Goal: Use online tool/utility: Utilize a website feature to perform a specific function

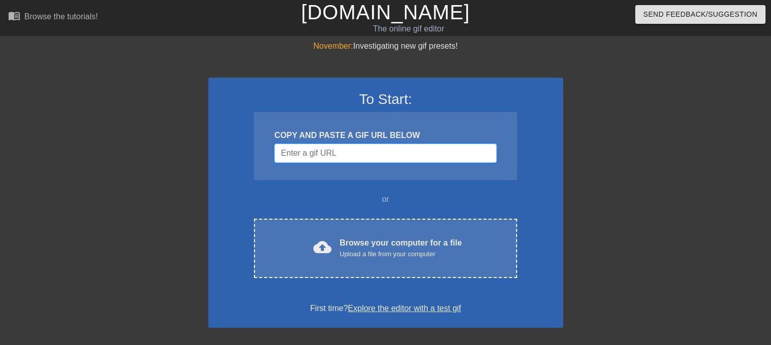
click at [361, 155] on input "Username" at bounding box center [385, 152] width 222 height 19
click at [359, 137] on div "COPY AND PASTE A GIF URL BELOW" at bounding box center [385, 135] width 222 height 12
click at [360, 126] on div "COPY AND PASTE A GIF URL BELOW" at bounding box center [385, 146] width 262 height 68
click at [361, 137] on div "COPY AND PASTE A GIF URL BELOW" at bounding box center [385, 135] width 222 height 12
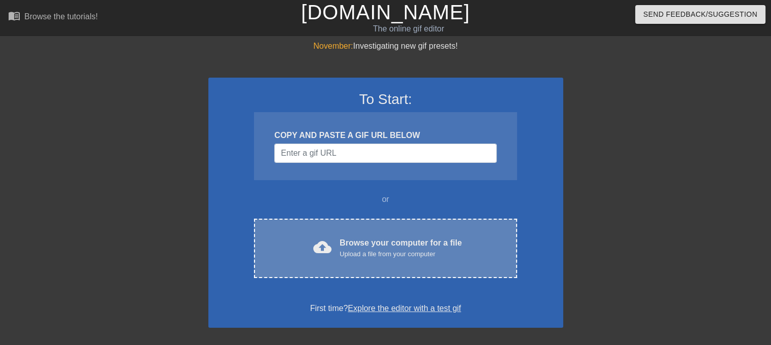
click at [377, 247] on div "Browse your computer for a file Upload a file from your computer" at bounding box center [401, 248] width 122 height 22
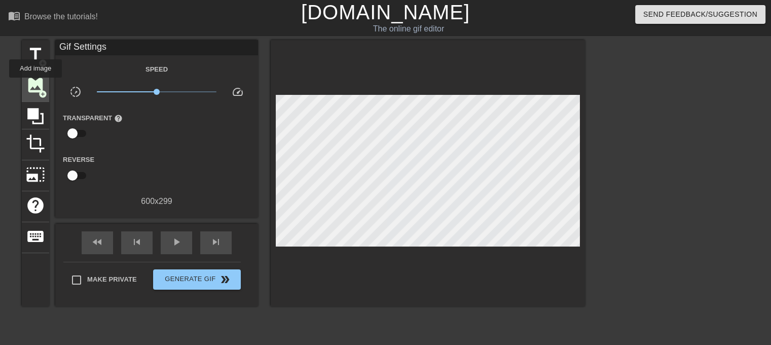
click at [35, 85] on span "image" at bounding box center [35, 85] width 19 height 19
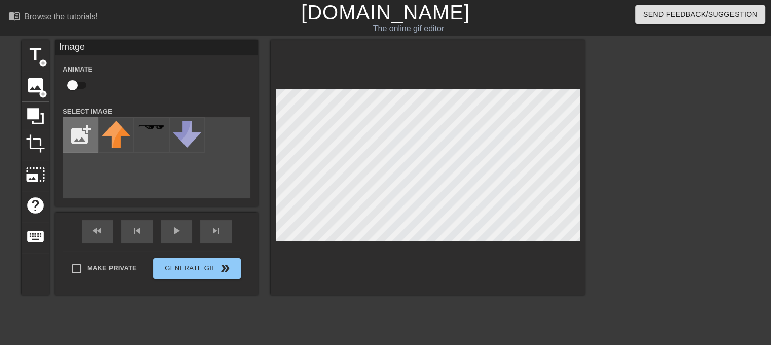
click at [81, 136] on input "file" at bounding box center [80, 135] width 34 height 34
type input "C:\fakepath\Screenshot [DATE] alle 14.57.49 (1).png"
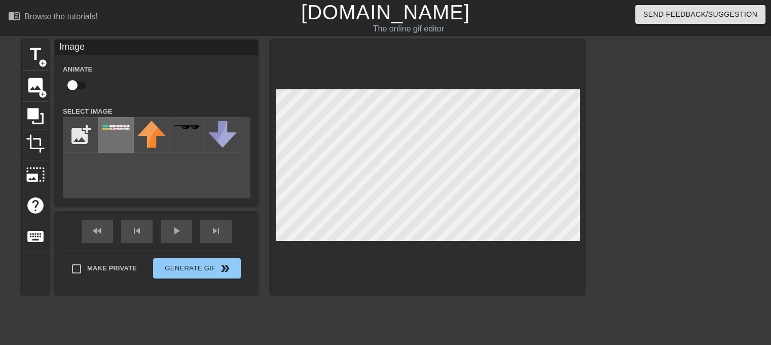
click at [115, 142] on div at bounding box center [115, 134] width 35 height 35
click at [618, 198] on div "title add_circle image add_circle crop photo_size_select_large help keyboard Im…" at bounding box center [385, 192] width 771 height 304
click at [72, 85] on input "checkbox" at bounding box center [73, 85] width 58 height 19
checkbox input "true"
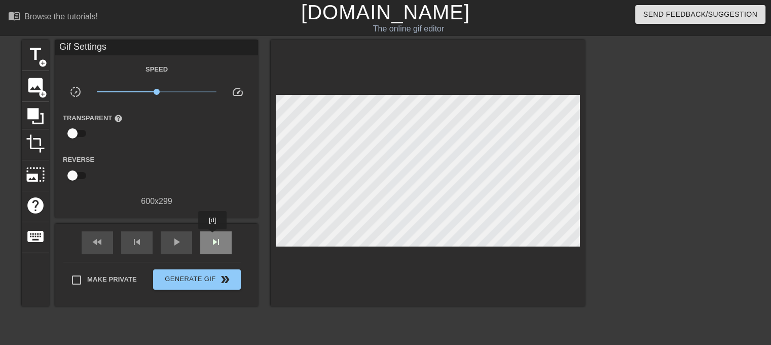
click at [213, 236] on span "skip_next" at bounding box center [216, 242] width 12 height 12
click at [105, 244] on div "fast_rewind" at bounding box center [97, 242] width 31 height 23
click at [164, 243] on div "play_arrow" at bounding box center [176, 242] width 31 height 23
click at [31, 86] on span "image" at bounding box center [35, 85] width 19 height 19
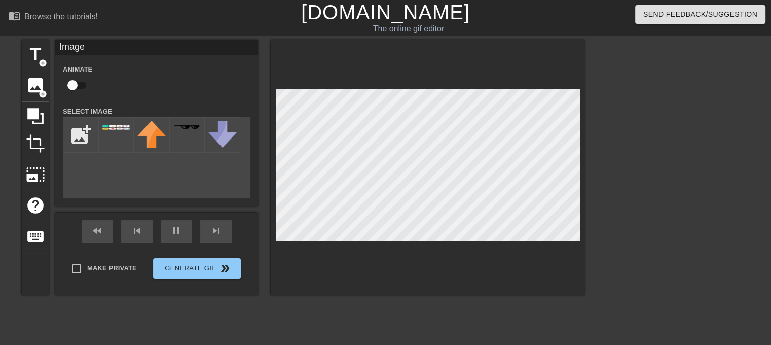
click at [166, 198] on div "title add_circle image add_circle crop photo_size_select_large help keyboard Im…" at bounding box center [303, 167] width 563 height 255
checkbox input "true"
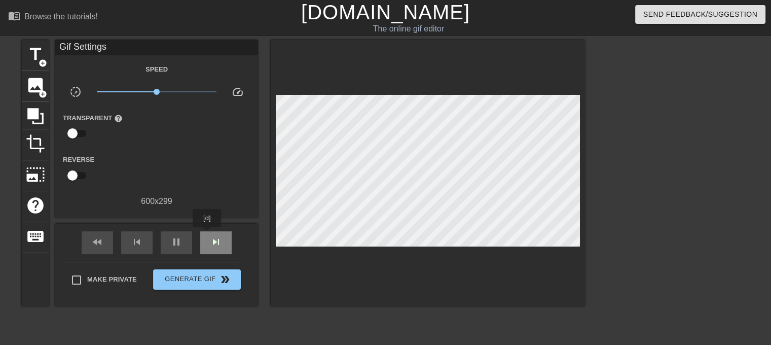
click at [207, 234] on div "skip_next" at bounding box center [215, 242] width 31 height 23
click at [82, 129] on input "checkbox" at bounding box center [73, 133] width 58 height 19
checkbox input "true"
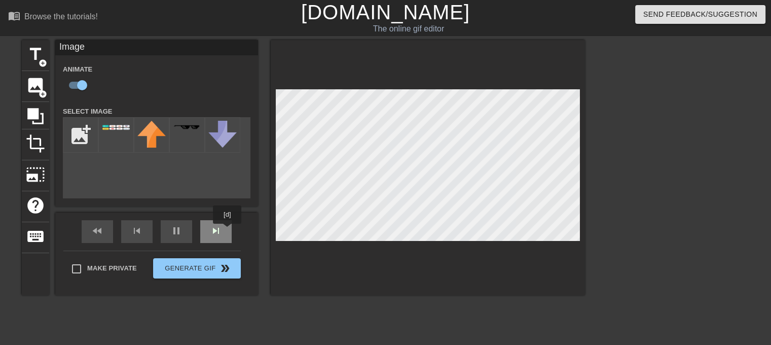
click at [227, 231] on div "fast_rewind skip_previous pause skip_next" at bounding box center [156, 231] width 165 height 38
click at [216, 230] on div "fast_rewind skip_previous pause skip_next" at bounding box center [156, 231] width 165 height 38
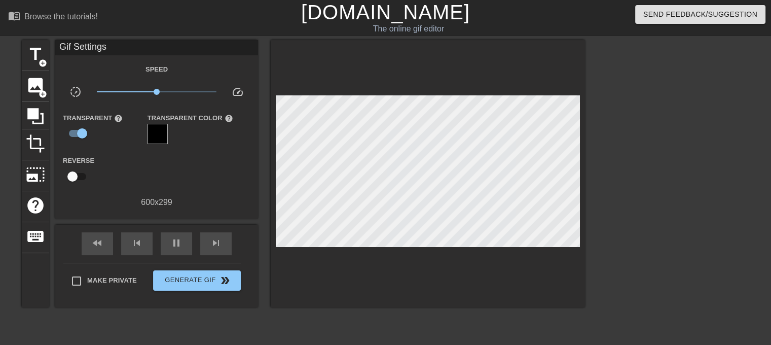
click at [239, 88] on span "speed" at bounding box center [238, 92] width 12 height 12
click at [156, 124] on div at bounding box center [157, 134] width 20 height 20
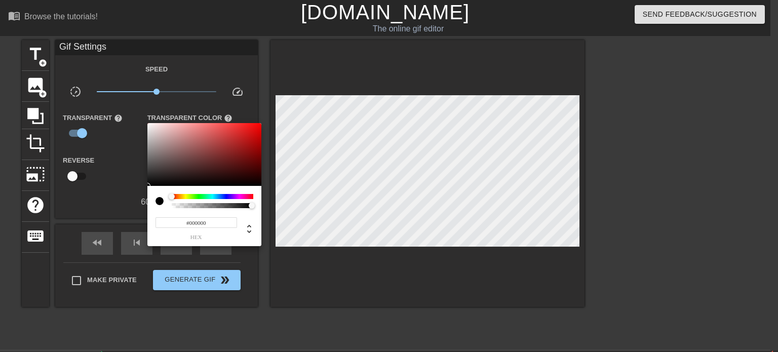
type input "0"
drag, startPoint x: 249, startPoint y: 205, endPoint x: 147, endPoint y: 206, distance: 101.9
click at [147, 206] on div "0 r 0 g 0 b 0 a" at bounding box center [204, 216] width 114 height 60
click at [103, 200] on div at bounding box center [389, 176] width 778 height 352
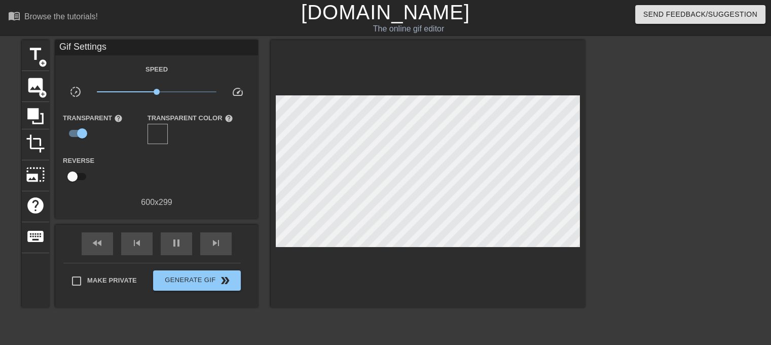
click at [83, 176] on input "checkbox" at bounding box center [73, 176] width 58 height 19
checkbox input "true"
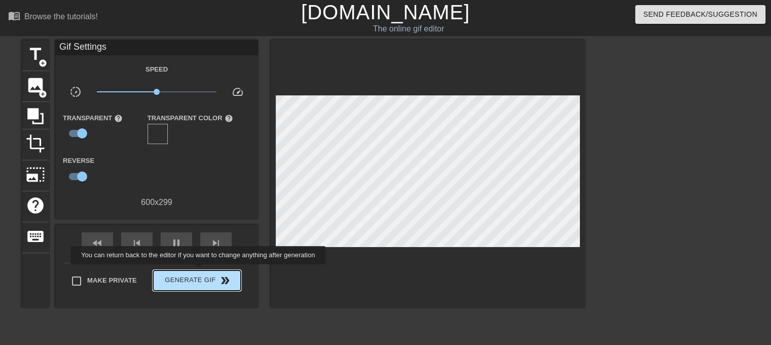
click at [199, 271] on button "Generate Gif double_arrow" at bounding box center [197, 280] width 88 height 20
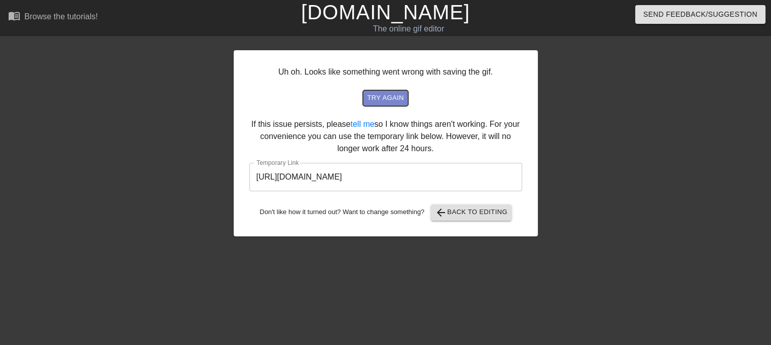
click at [394, 101] on span "try again" at bounding box center [385, 98] width 36 height 12
click at [460, 216] on span "arrow_back Back to Editing" at bounding box center [471, 212] width 72 height 12
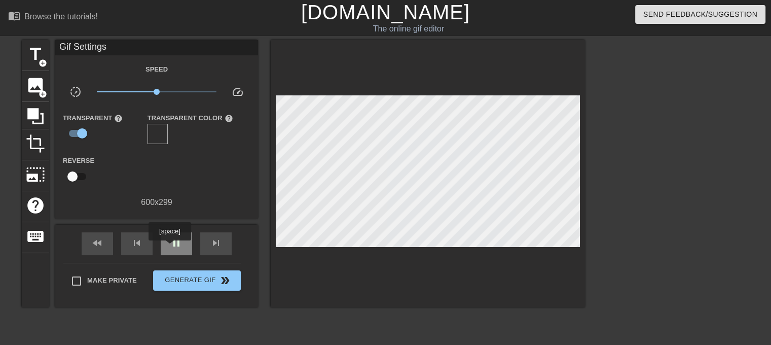
click at [169, 247] on div "pause" at bounding box center [176, 243] width 31 height 23
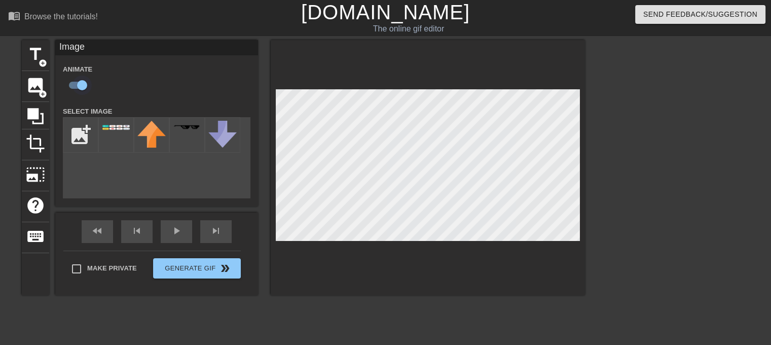
click at [75, 86] on input "checkbox" at bounding box center [82, 85] width 58 height 19
click at [76, 85] on input "checkbox" at bounding box center [73, 85] width 58 height 19
checkbox input "true"
click at [34, 118] on icon at bounding box center [35, 115] width 19 height 19
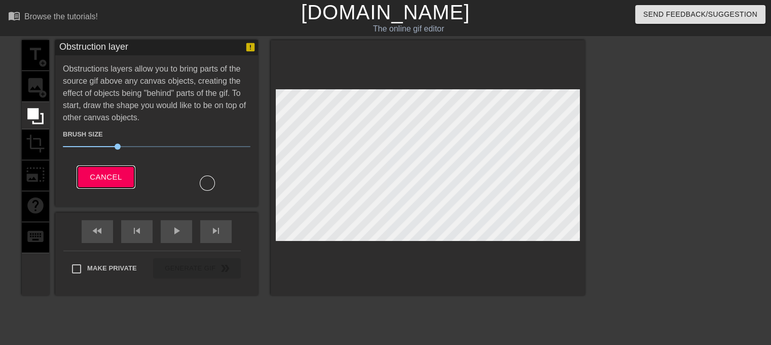
click at [111, 174] on span "Cancel" at bounding box center [106, 176] width 32 height 13
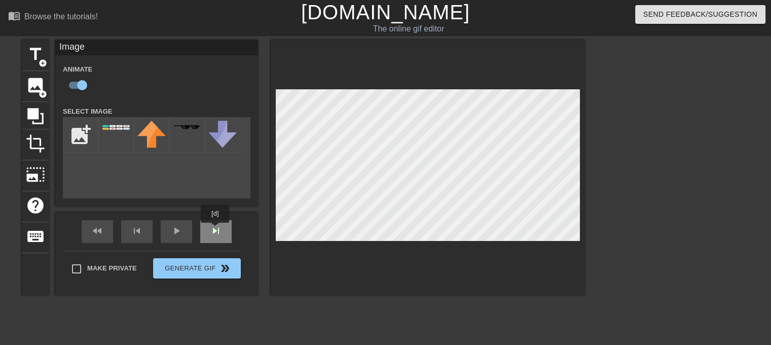
click at [215, 230] on div "fast_rewind skip_previous play_arrow skip_next" at bounding box center [156, 231] width 165 height 38
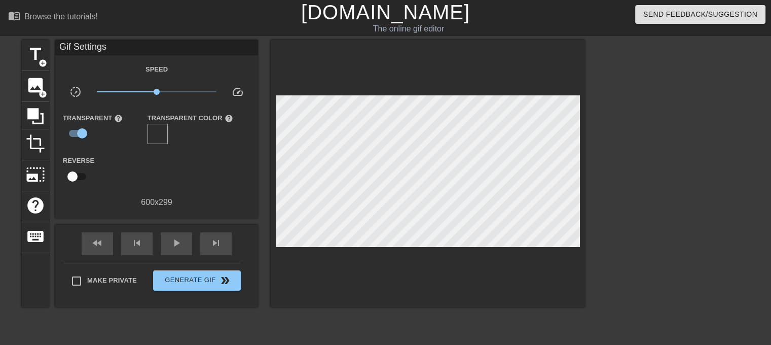
click at [209, 227] on div "fast_rewind skip_previous play_arrow skip_next" at bounding box center [156, 243] width 165 height 38
click at [209, 240] on div "skip_next" at bounding box center [215, 243] width 31 height 23
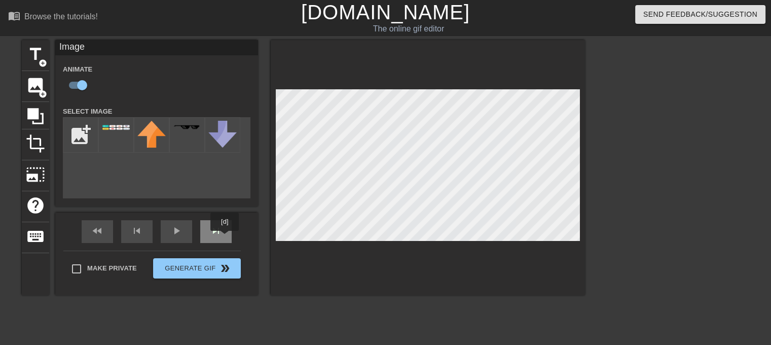
click at [224, 237] on div "skip_next" at bounding box center [215, 231] width 31 height 23
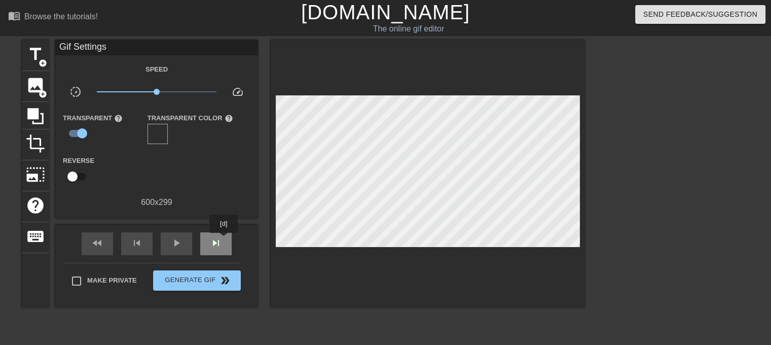
click at [224, 240] on div "skip_next" at bounding box center [215, 243] width 31 height 23
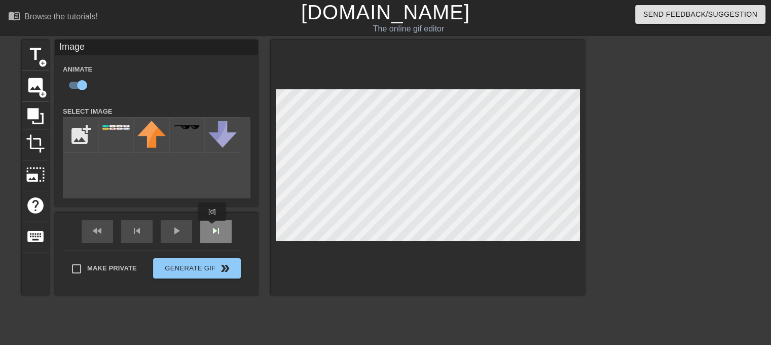
click at [212, 228] on div "fast_rewind skip_previous play_arrow skip_next" at bounding box center [156, 231] width 165 height 38
click at [223, 233] on div "skip_next" at bounding box center [215, 231] width 31 height 23
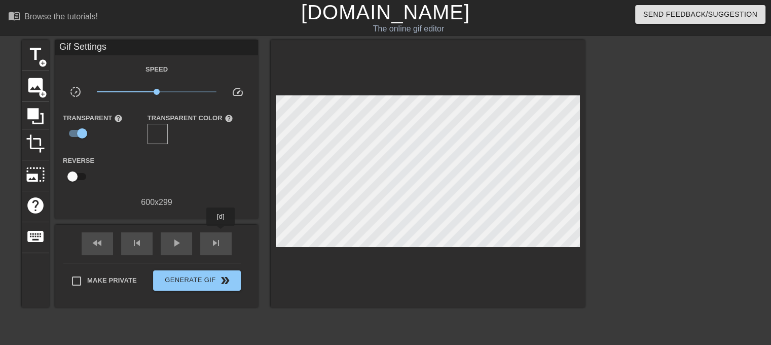
drag, startPoint x: 221, startPoint y: 233, endPoint x: 252, endPoint y: 227, distance: 31.5
click at [221, 233] on div "skip_next" at bounding box center [215, 243] width 31 height 23
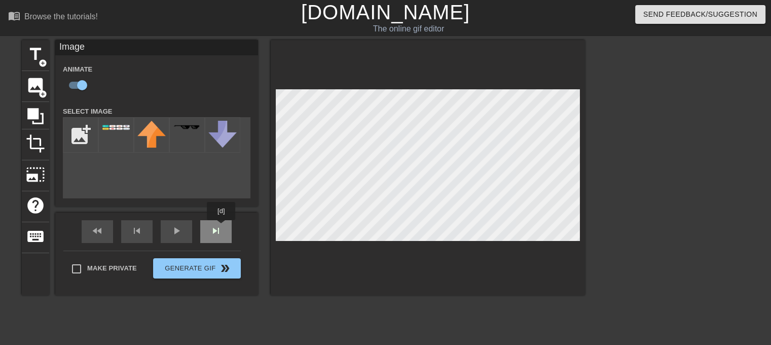
click at [220, 228] on div "fast_rewind skip_previous play_arrow skip_next" at bounding box center [156, 231] width 165 height 38
click at [222, 229] on div "fast_rewind skip_previous play_arrow skip_next" at bounding box center [156, 231] width 165 height 38
click at [205, 232] on div "skip_next" at bounding box center [215, 231] width 31 height 23
click at [219, 224] on div "fast_rewind skip_previous play_arrow skip_next" at bounding box center [156, 231] width 165 height 38
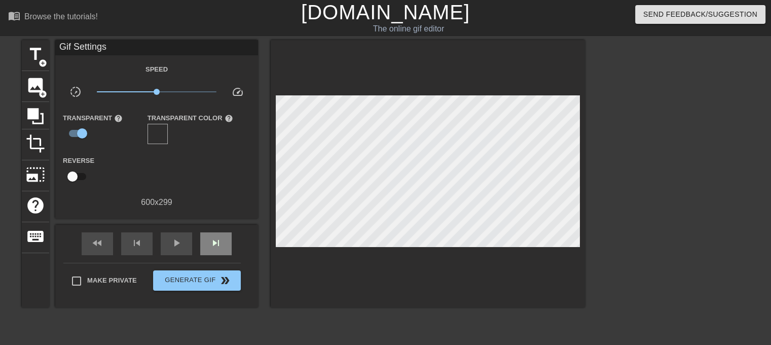
click at [217, 224] on div "fast_rewind skip_previous play_arrow skip_next" at bounding box center [156, 243] width 165 height 38
click at [236, 226] on div "fast_rewind skip_previous play_arrow skip_next" at bounding box center [156, 243] width 165 height 38
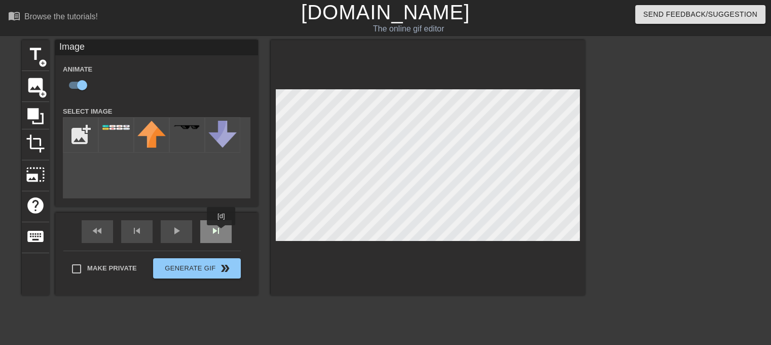
click at [221, 232] on div "skip_next" at bounding box center [215, 231] width 31 height 23
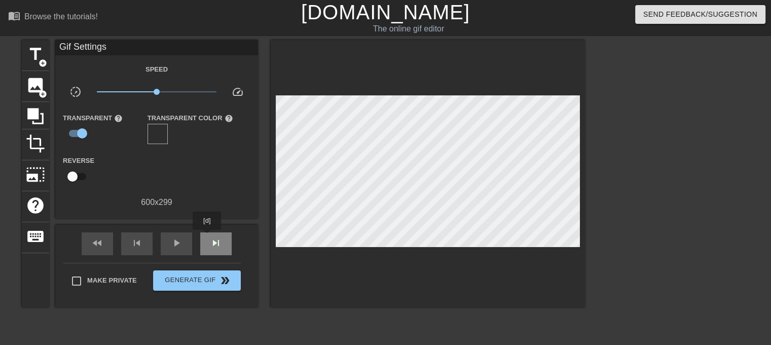
click at [207, 237] on div "skip_next" at bounding box center [215, 243] width 31 height 23
click at [231, 225] on div "fast_rewind skip_previous play_arrow skip_next" at bounding box center [156, 243] width 165 height 38
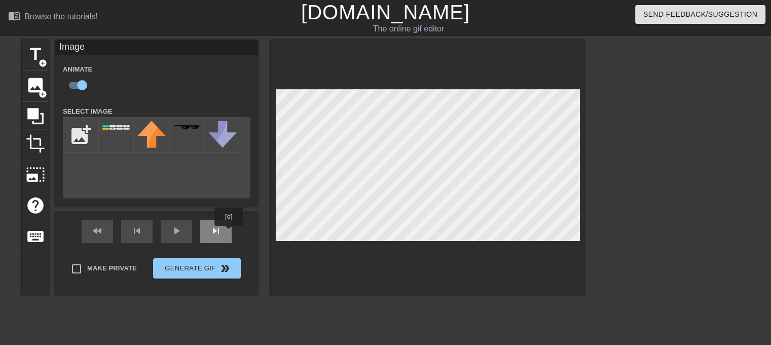
click at [229, 233] on div "skip_next" at bounding box center [215, 231] width 31 height 23
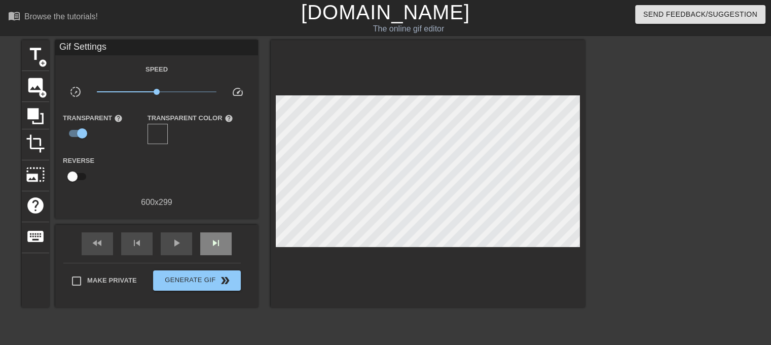
click at [221, 229] on div "fast_rewind skip_previous play_arrow skip_next" at bounding box center [156, 243] width 165 height 38
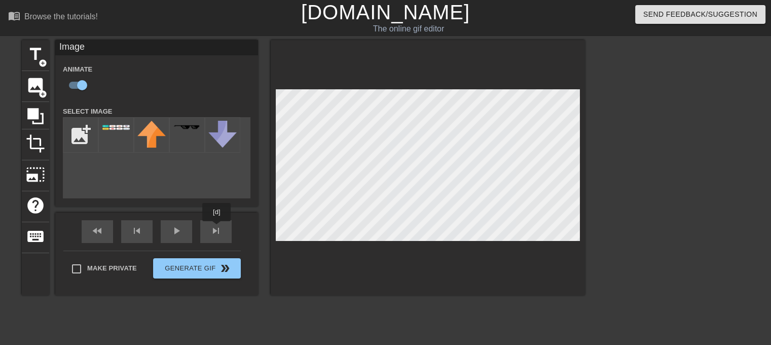
drag, startPoint x: 217, startPoint y: 228, endPoint x: 270, endPoint y: 220, distance: 53.3
click at [217, 229] on div "fast_rewind skip_previous play_arrow skip_next" at bounding box center [156, 231] width 165 height 38
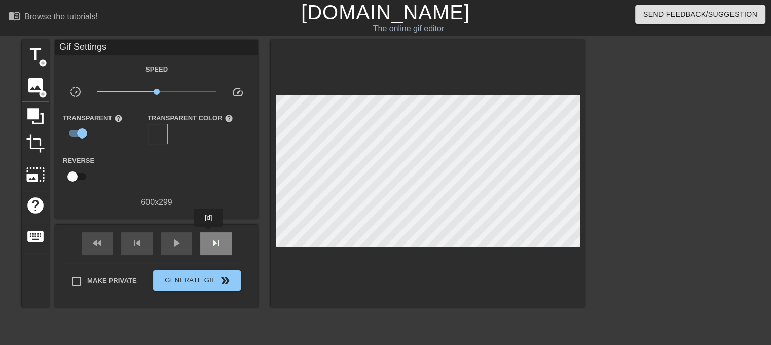
click at [209, 234] on div "skip_next" at bounding box center [215, 243] width 31 height 23
click at [180, 230] on div "fast_rewind skip_previous play_arrow skip_next" at bounding box center [156, 243] width 165 height 38
click at [179, 232] on div "play_arrow" at bounding box center [176, 243] width 31 height 23
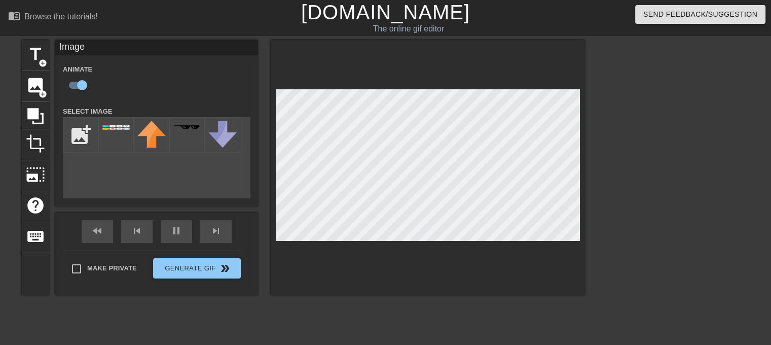
click at [692, 211] on div "title add_circle image add_circle crop photo_size_select_large help keyboard Im…" at bounding box center [385, 192] width 771 height 304
click at [593, 198] on div "title add_circle image add_circle crop photo_size_select_large help keyboard Im…" at bounding box center [385, 192] width 771 height 304
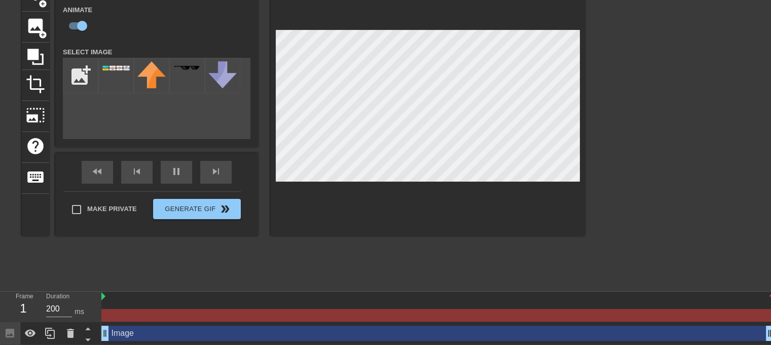
scroll to position [84, 0]
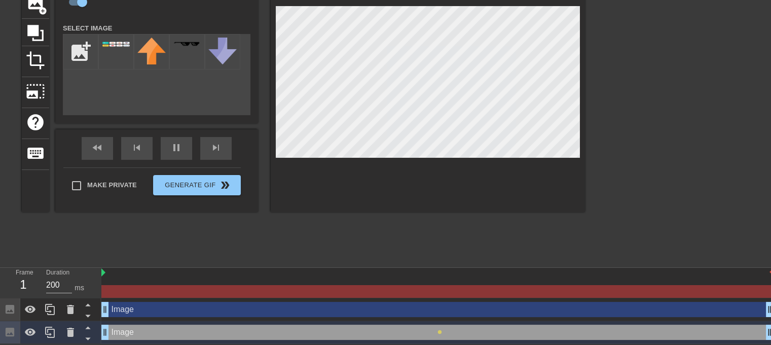
drag, startPoint x: 103, startPoint y: 312, endPoint x: 111, endPoint y: 312, distance: 8.1
drag, startPoint x: 106, startPoint y: 307, endPoint x: 114, endPoint y: 307, distance: 8.1
drag, startPoint x: 102, startPoint y: 271, endPoint x: 109, endPoint y: 271, distance: 7.1
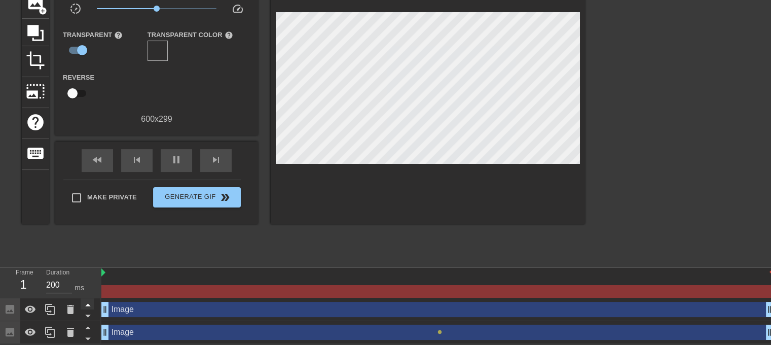
click at [89, 306] on icon at bounding box center [88, 304] width 13 height 13
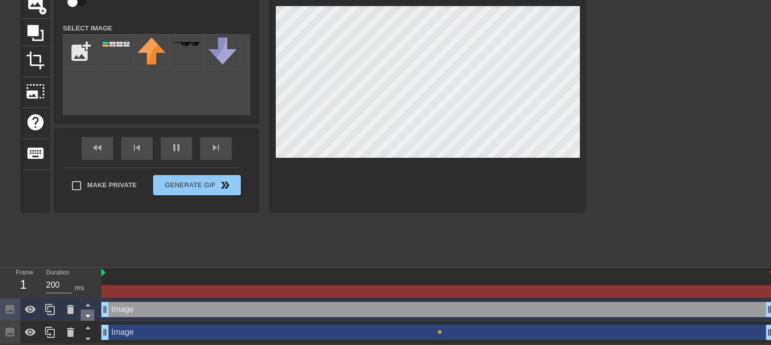
click at [90, 316] on icon at bounding box center [88, 315] width 13 height 13
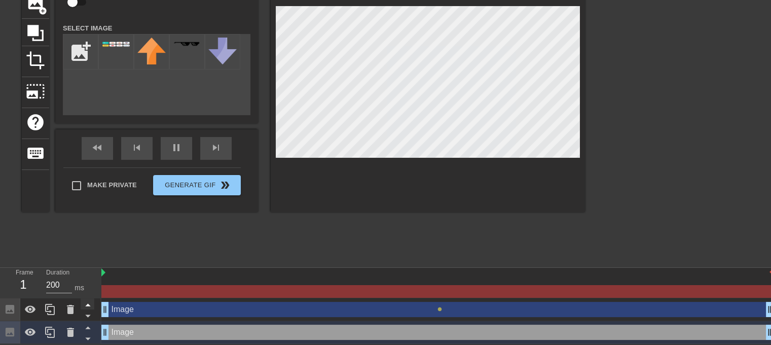
click at [89, 305] on icon at bounding box center [87, 305] width 5 height 3
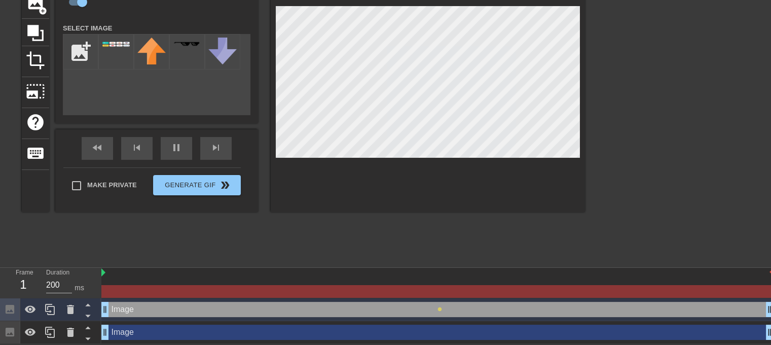
drag, startPoint x: 107, startPoint y: 310, endPoint x: 117, endPoint y: 308, distance: 9.7
click at [89, 327] on icon at bounding box center [87, 327] width 5 height 3
drag, startPoint x: 105, startPoint y: 332, endPoint x: 123, endPoint y: 332, distance: 17.7
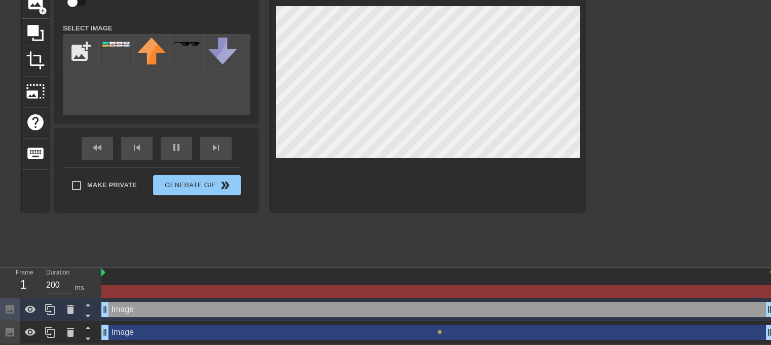
click at [24, 280] on div "1" at bounding box center [23, 284] width 15 height 18
click at [23, 282] on div "1" at bounding box center [23, 284] width 15 height 18
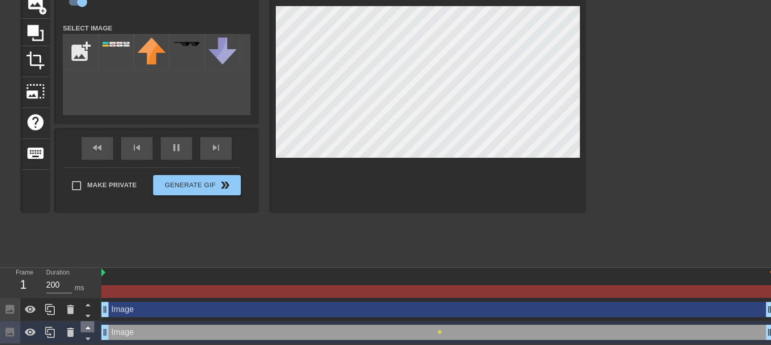
click at [88, 325] on icon at bounding box center [88, 327] width 13 height 13
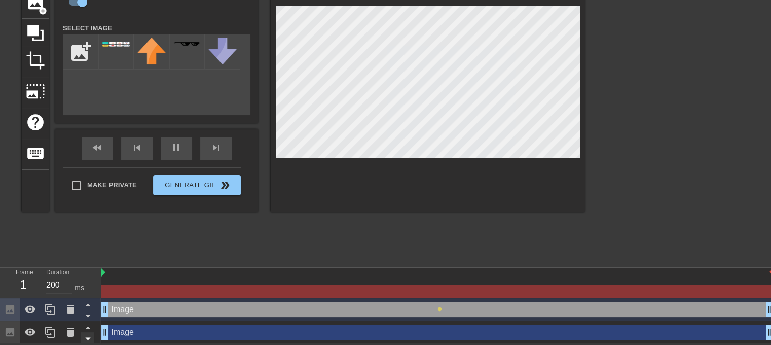
click at [89, 338] on icon at bounding box center [87, 338] width 5 height 3
checkbox input "false"
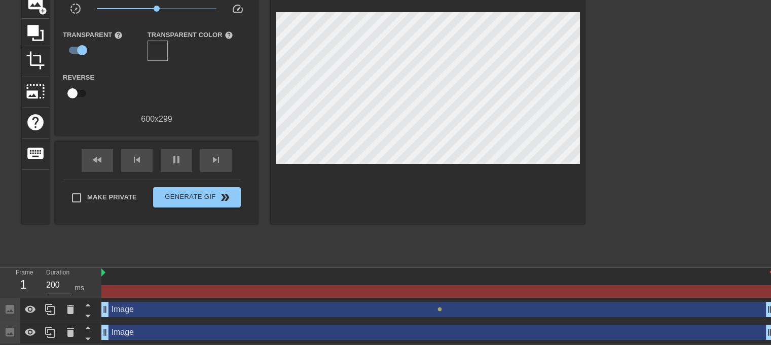
scroll to position [84, 8]
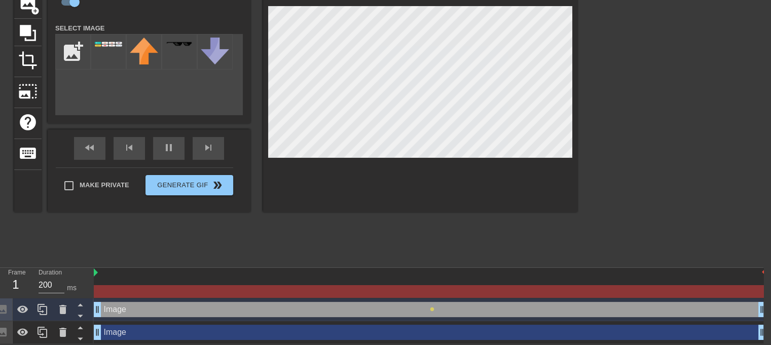
drag, startPoint x: 763, startPoint y: 309, endPoint x: 673, endPoint y: 307, distance: 89.7
click at [752, 290] on div at bounding box center [429, 291] width 671 height 13
drag, startPoint x: 752, startPoint y: 290, endPoint x: 693, endPoint y: 290, distance: 59.8
click at [693, 290] on div at bounding box center [429, 291] width 671 height 13
drag, startPoint x: 94, startPoint y: 270, endPoint x: 115, endPoint y: 270, distance: 21.3
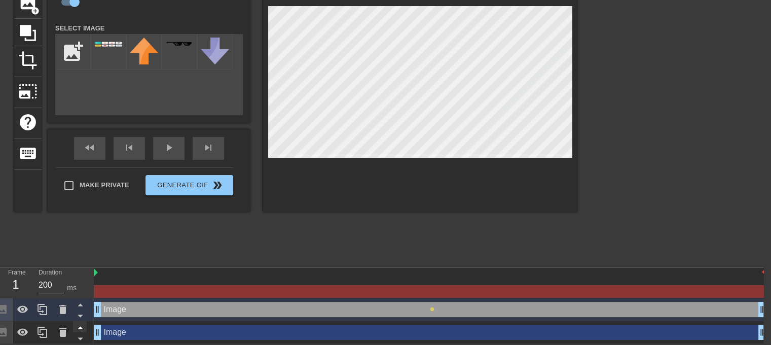
scroll to position [84, 0]
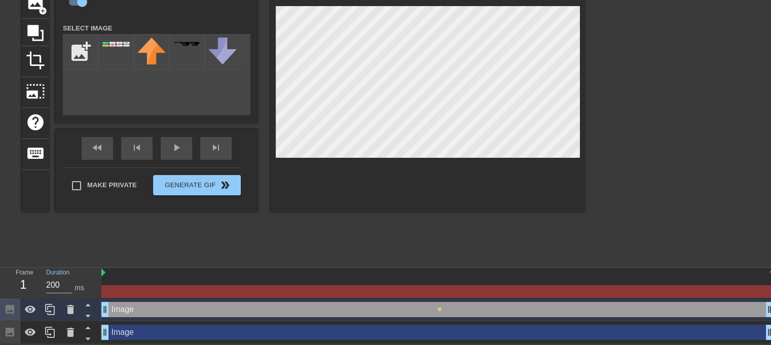
click at [59, 280] on input "200" at bounding box center [59, 285] width 26 height 16
click at [66, 280] on input "300" at bounding box center [59, 285] width 26 height 16
click at [223, 146] on div "fast_rewind skip_previous play_arrow skip_next" at bounding box center [156, 148] width 165 height 38
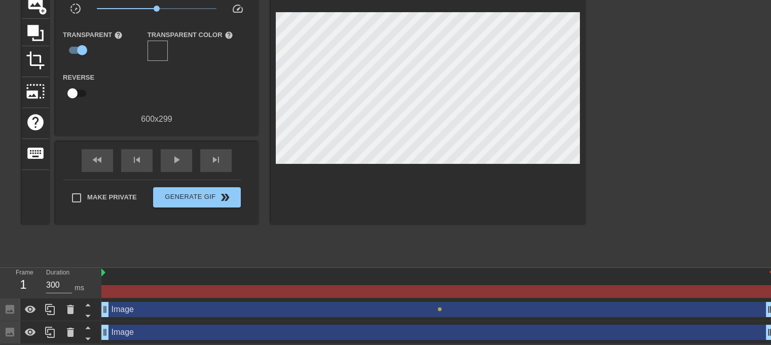
click at [223, 146] on div "fast_rewind skip_previous play_arrow skip_next" at bounding box center [156, 160] width 165 height 38
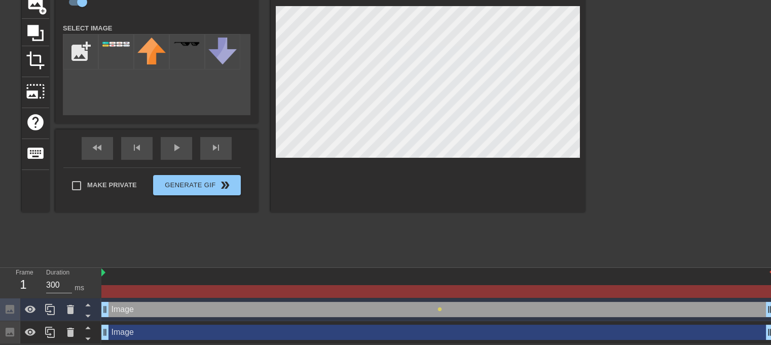
drag, startPoint x: 105, startPoint y: 311, endPoint x: 144, endPoint y: 311, distance: 38.5
click at [145, 308] on div "Image drag_handle drag_handle" at bounding box center [437, 309] width 672 height 15
drag, startPoint x: 145, startPoint y: 308, endPoint x: 148, endPoint y: 324, distance: 16.6
click at [148, 324] on div "Image drag_handle drag_handle lens Image drag_handle drag_handle" at bounding box center [435, 321] width 669 height 46
click at [148, 307] on div "Image drag_handle drag_handle" at bounding box center [437, 309] width 672 height 15
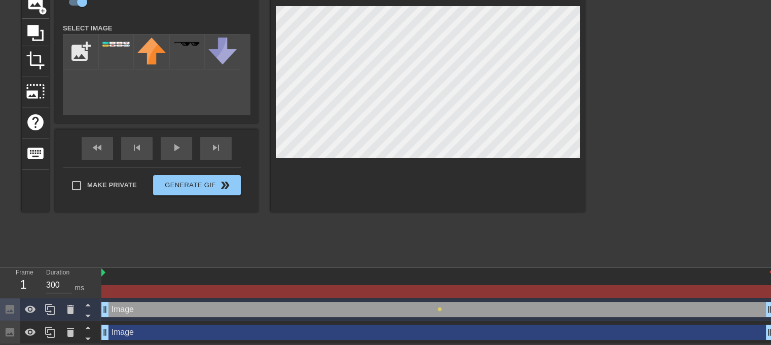
drag, startPoint x: 148, startPoint y: 307, endPoint x: 209, endPoint y: 312, distance: 60.5
drag, startPoint x: 209, startPoint y: 312, endPoint x: 115, endPoint y: 310, distance: 93.8
click at [115, 310] on div "Image drag_handle drag_handle" at bounding box center [437, 309] width 672 height 15
drag, startPoint x: 103, startPoint y: 308, endPoint x: 170, endPoint y: 308, distance: 67.4
drag, startPoint x: 105, startPoint y: 308, endPoint x: 133, endPoint y: 309, distance: 27.9
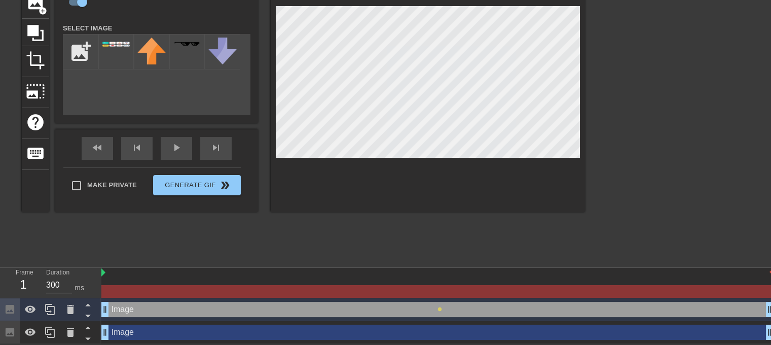
click at [133, 309] on div "Image drag_handle drag_handle" at bounding box center [437, 309] width 672 height 15
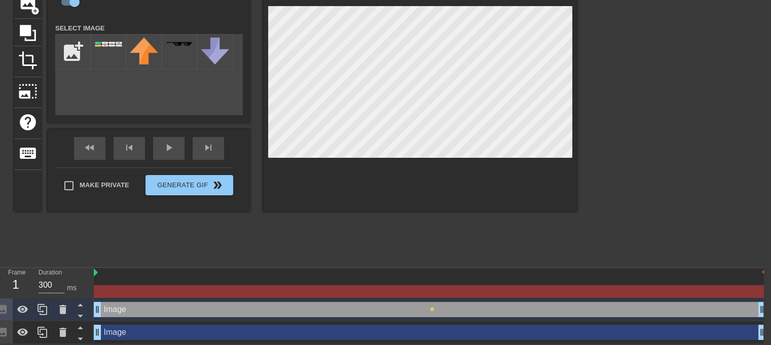
drag, startPoint x: 762, startPoint y: 309, endPoint x: 285, endPoint y: 309, distance: 476.3
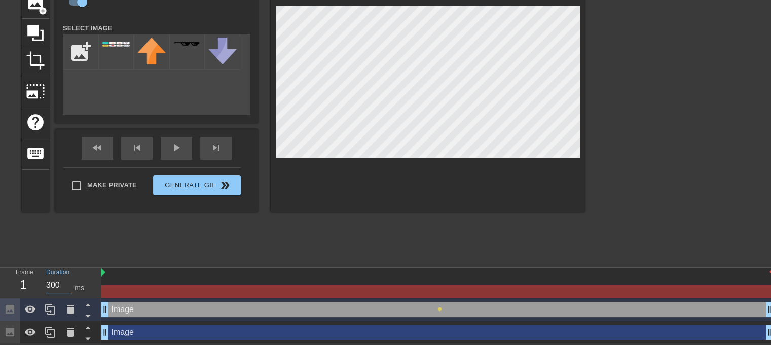
drag, startPoint x: 61, startPoint y: 281, endPoint x: 47, endPoint y: 281, distance: 14.2
click at [47, 281] on input "300" at bounding box center [59, 285] width 26 height 16
type input "10"
click at [78, 278] on div "Duration 10 ms" at bounding box center [69, 282] width 46 height 29
click at [101, 272] on div "Frame 1 Duration 10 ms" at bounding box center [50, 283] width 101 height 30
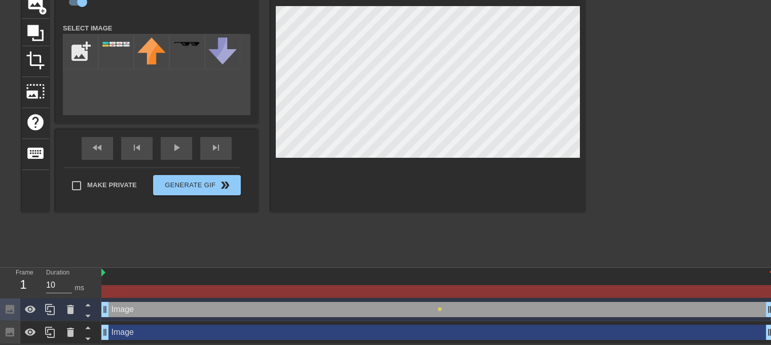
drag, startPoint x: 102, startPoint y: 272, endPoint x: 118, endPoint y: 272, distance: 15.7
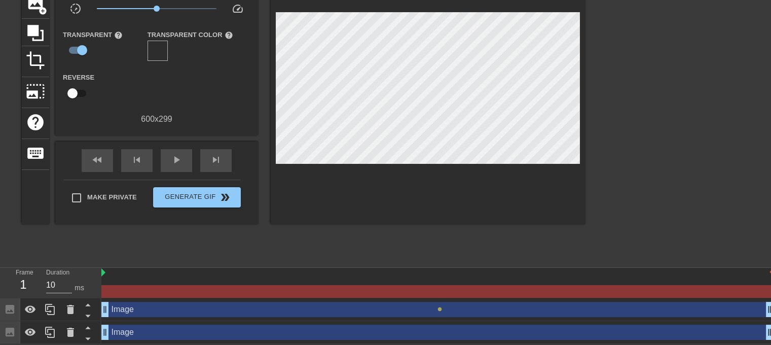
scroll to position [84, 8]
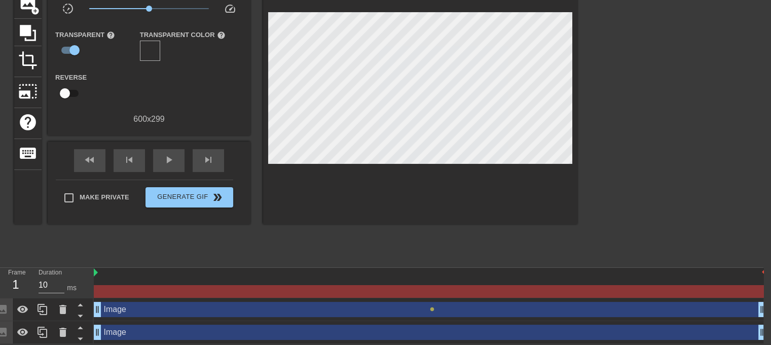
drag, startPoint x: 760, startPoint y: 309, endPoint x: 442, endPoint y: 308, distance: 318.2
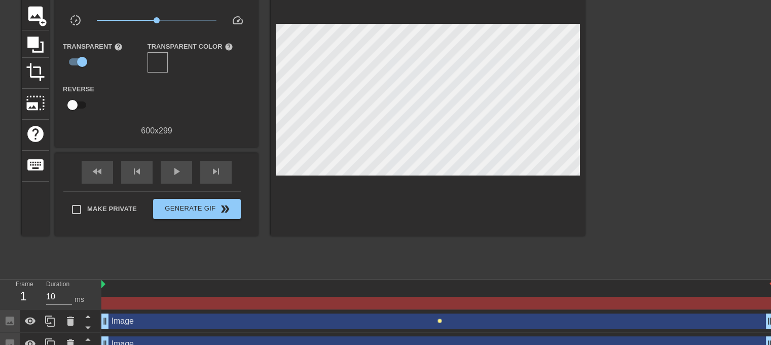
scroll to position [84, 0]
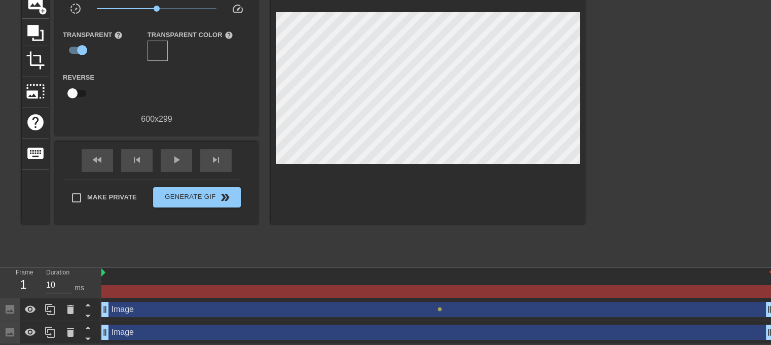
click at [22, 281] on div "1" at bounding box center [23, 284] width 15 height 18
drag, startPoint x: 22, startPoint y: 281, endPoint x: 68, endPoint y: 275, distance: 46.5
click at [33, 283] on div "Frame 1" at bounding box center [23, 282] width 30 height 29
drag, startPoint x: 102, startPoint y: 271, endPoint x: 144, endPoint y: 271, distance: 42.1
drag, startPoint x: 102, startPoint y: 271, endPoint x: 383, endPoint y: 267, distance: 280.8
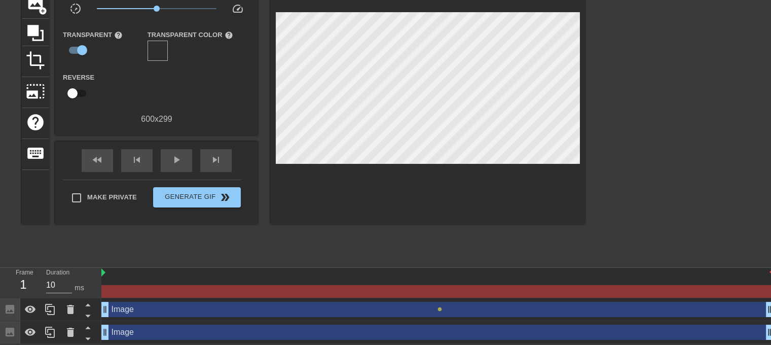
click at [276, 228] on div "title add_circle image add_circle crop photo_size_select_large help keyboard Gi…" at bounding box center [303, 109] width 563 height 304
click at [31, 154] on span "keyboard" at bounding box center [35, 152] width 19 height 19
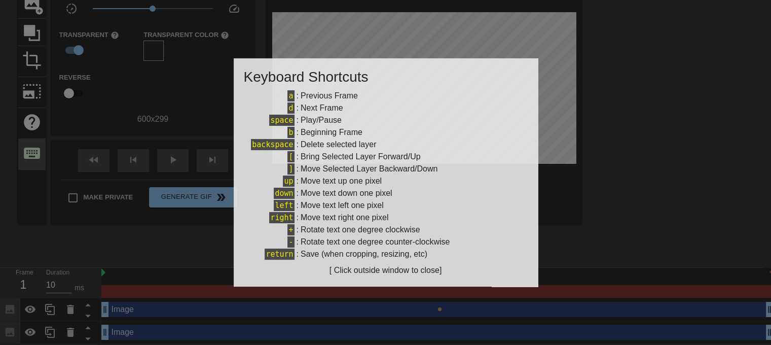
scroll to position [76, 0]
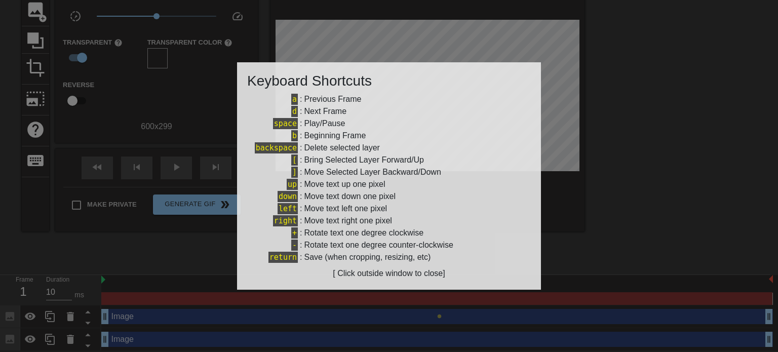
click at [628, 224] on div at bounding box center [389, 176] width 778 height 352
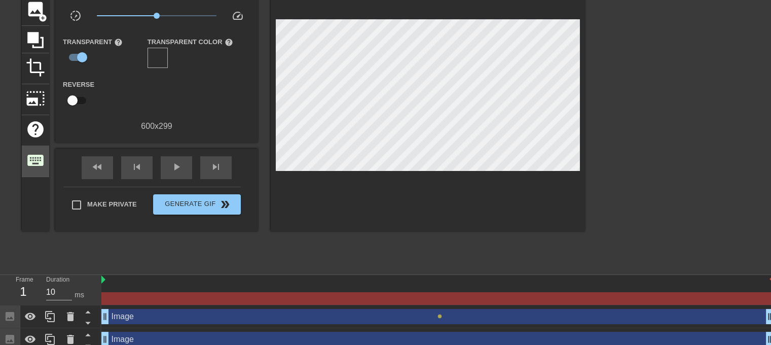
click at [26, 166] on div "keyboard" at bounding box center [35, 161] width 27 height 31
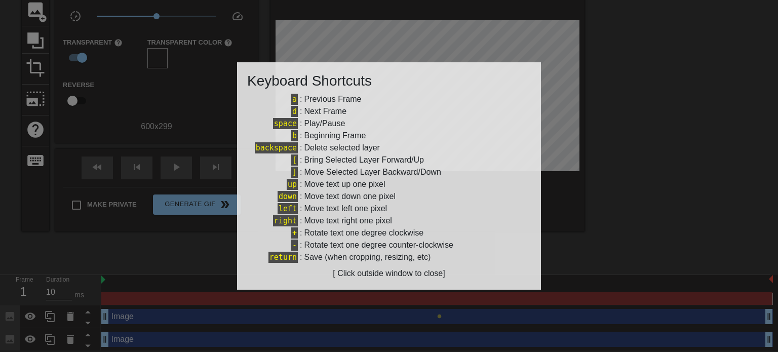
click at [604, 243] on div at bounding box center [389, 176] width 778 height 352
